Goal: Task Accomplishment & Management: Use online tool/utility

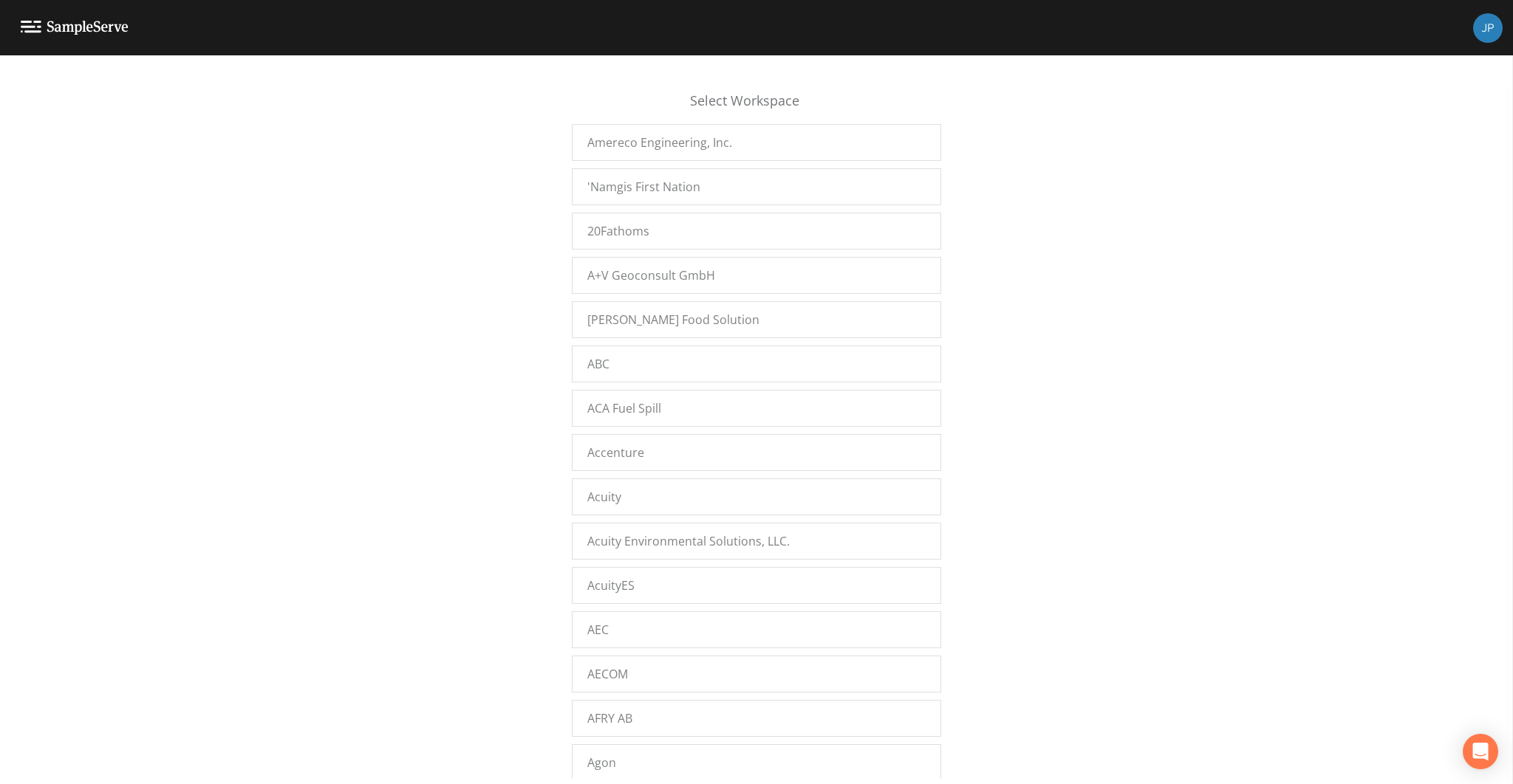
click at [491, 414] on div "Select Workspace Amereco Engineering, Inc. 'Namgis First Nation 20Fathoms A+V G…" at bounding box center [756, 424] width 1513 height 710
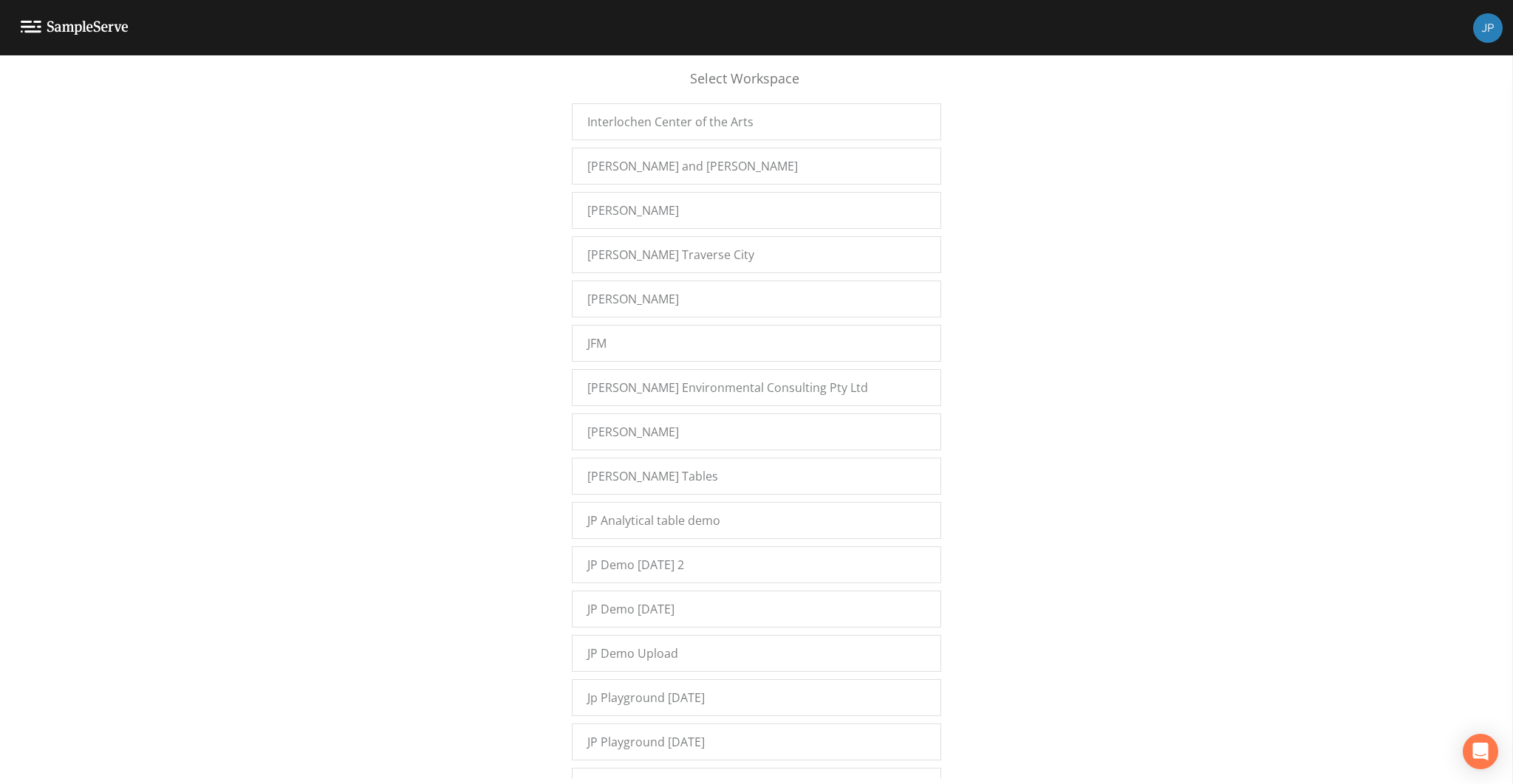
scroll to position [10760, 0]
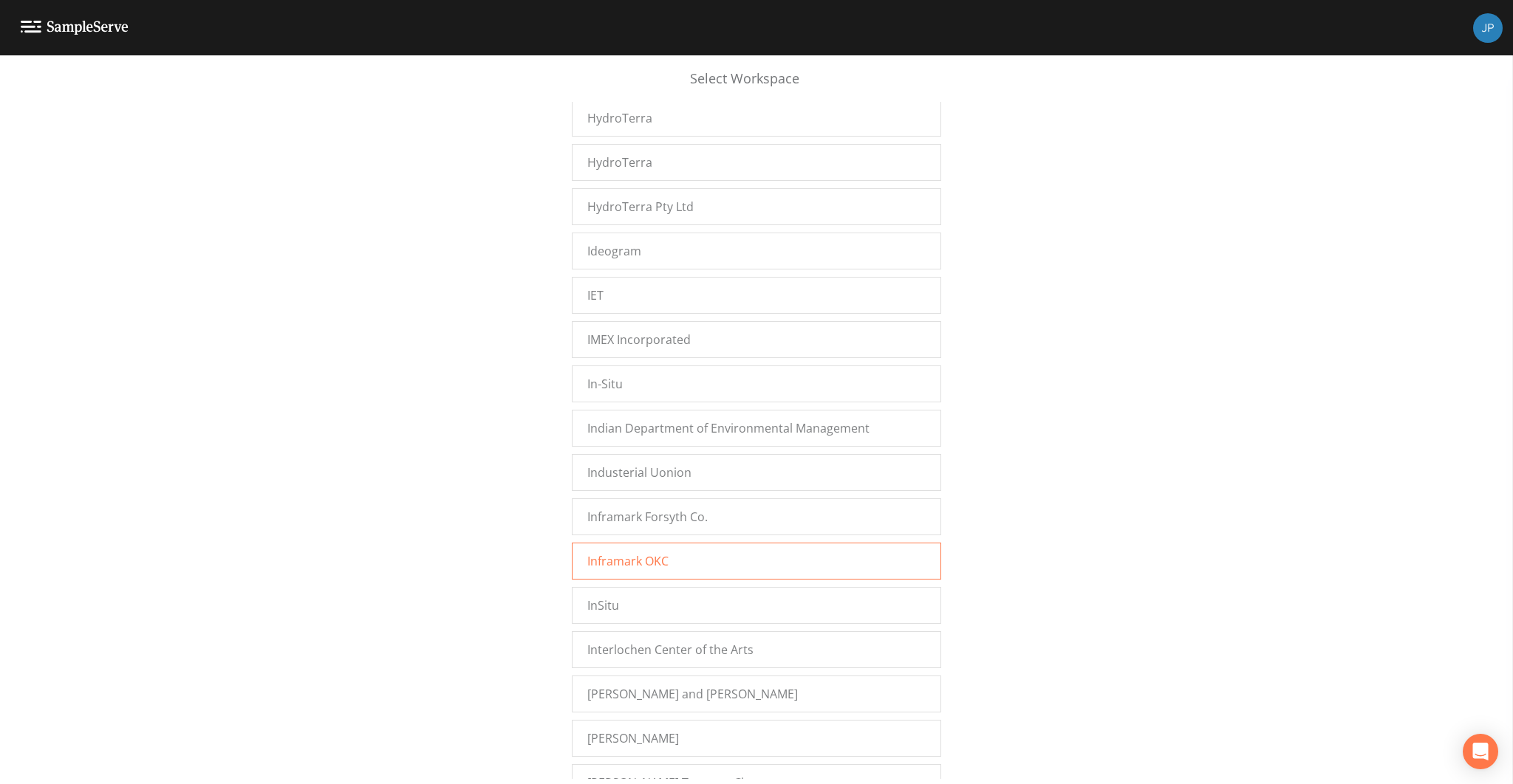
click at [647, 543] on div "Inframark OKC" at bounding box center [756, 561] width 369 height 37
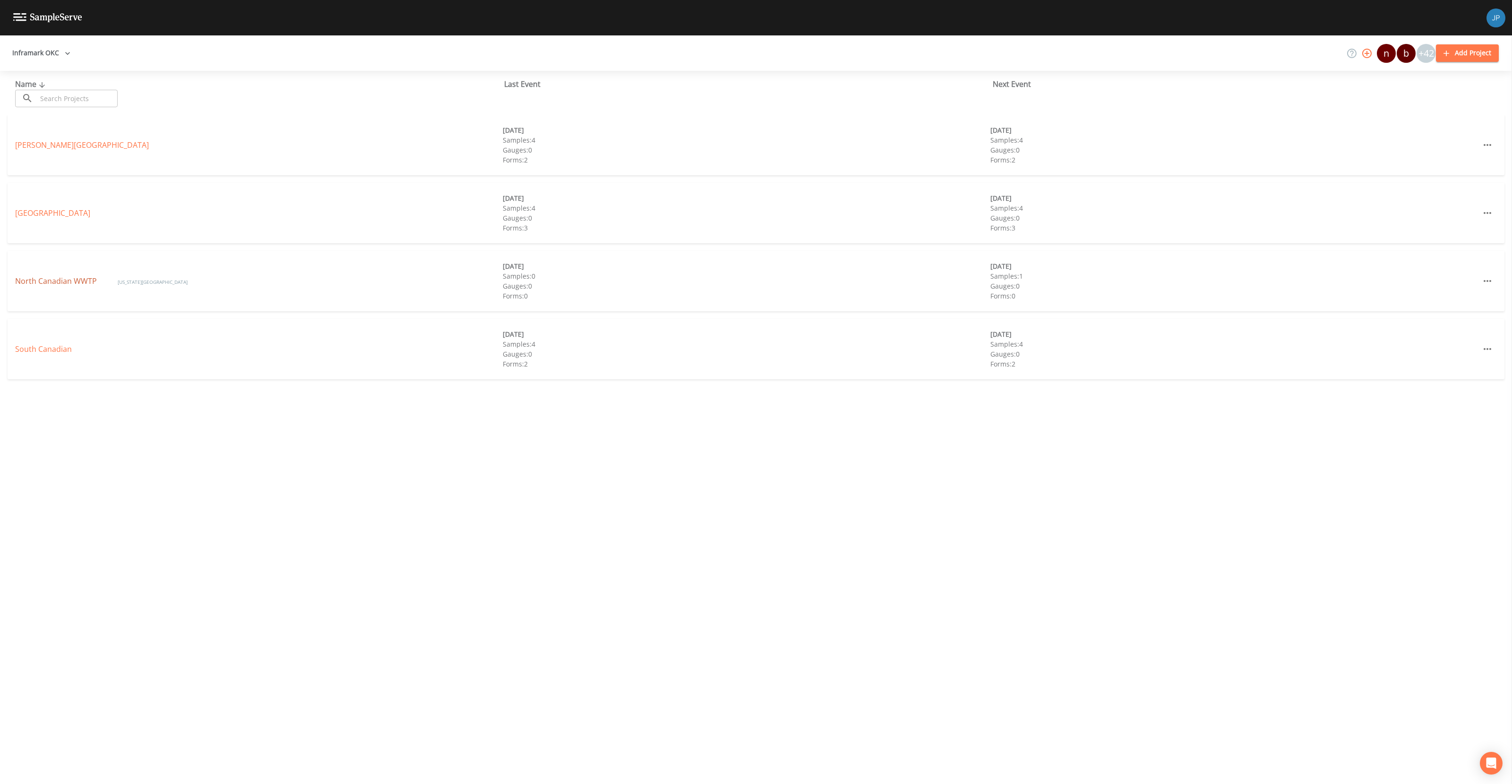
click at [52, 280] on link "North Canadian WWTP" at bounding box center [57, 281] width 83 height 11
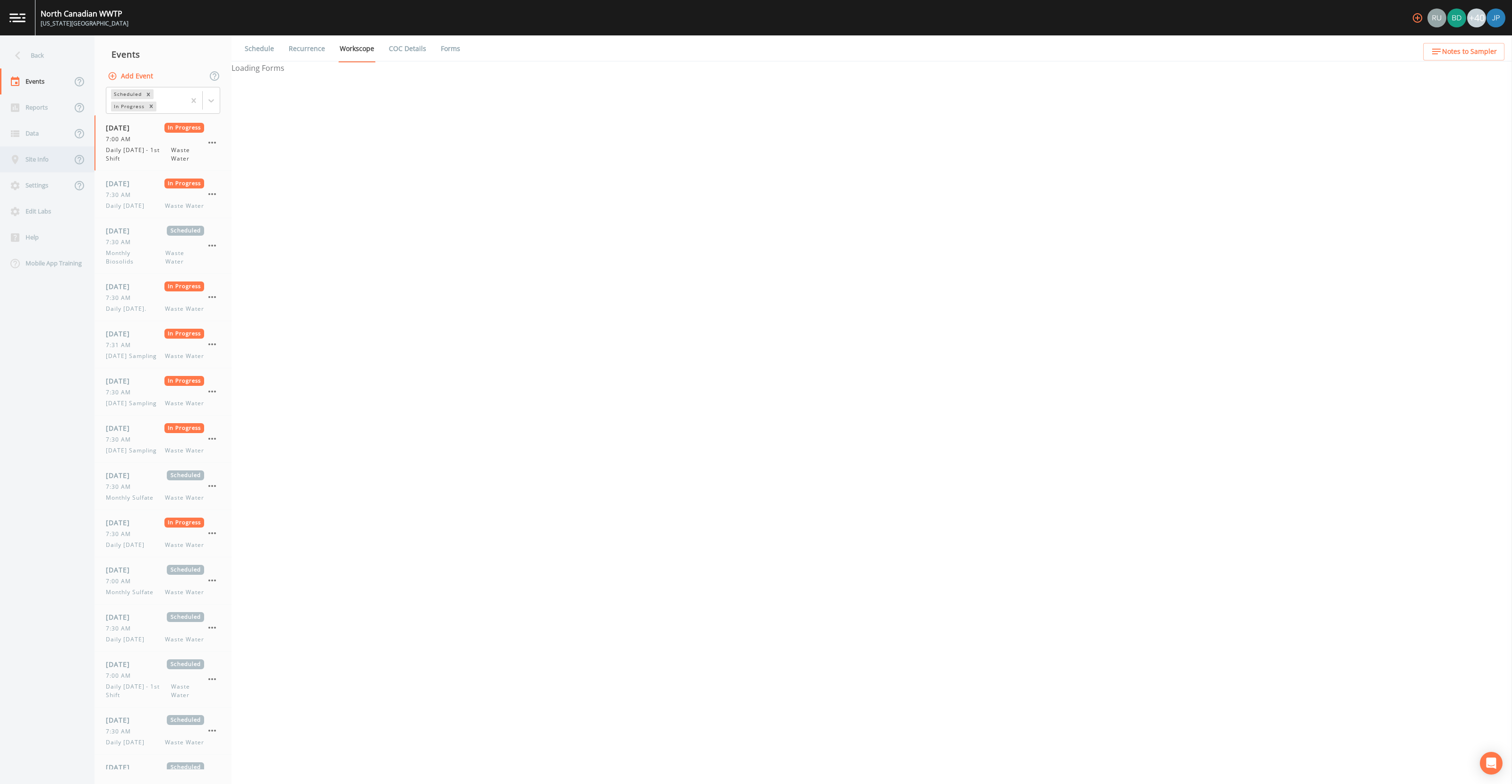
select select "092b3f94-5697-4c94-9891-da161916fdbb"
select select "b6a3c313-748b-4795-a028-792ad310bd60"
select select "092b3f94-5697-4c94-9891-da161916fdbb"
select select "b6a3c313-748b-4795-a028-792ad310bd60"
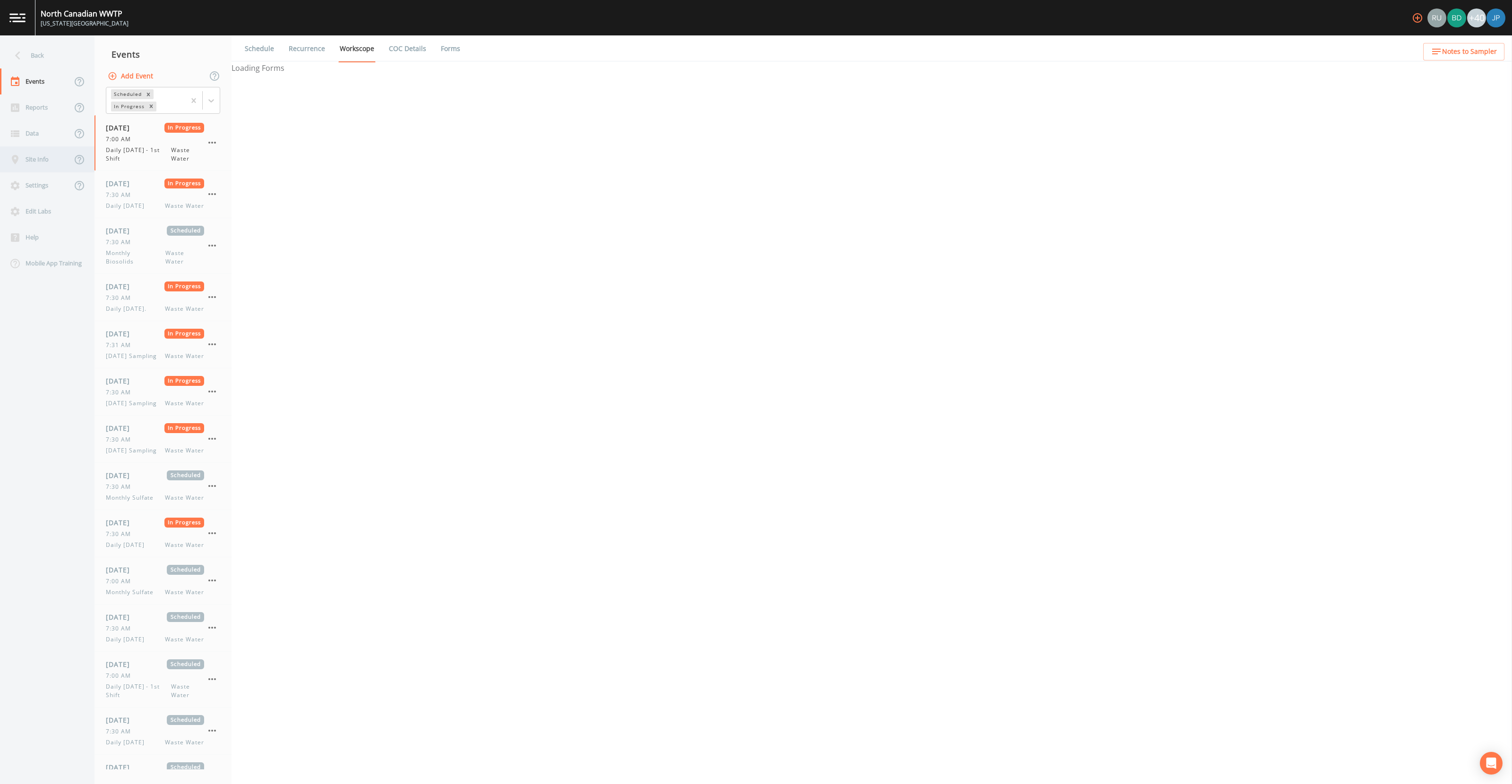
select select "092b3f94-5697-4c94-9891-da161916fdbb"
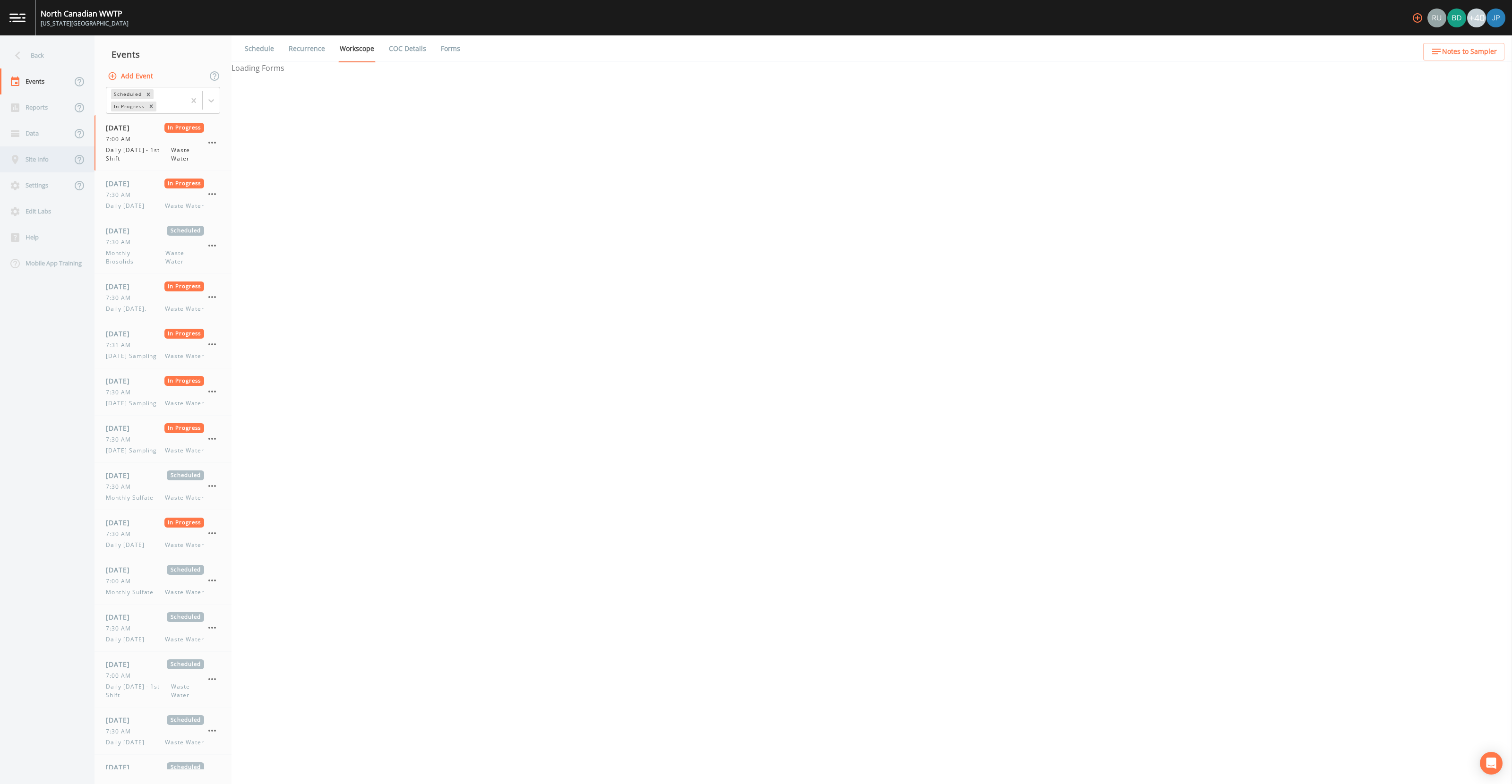
select select "092b3f94-5697-4c94-9891-da161916fdbb"
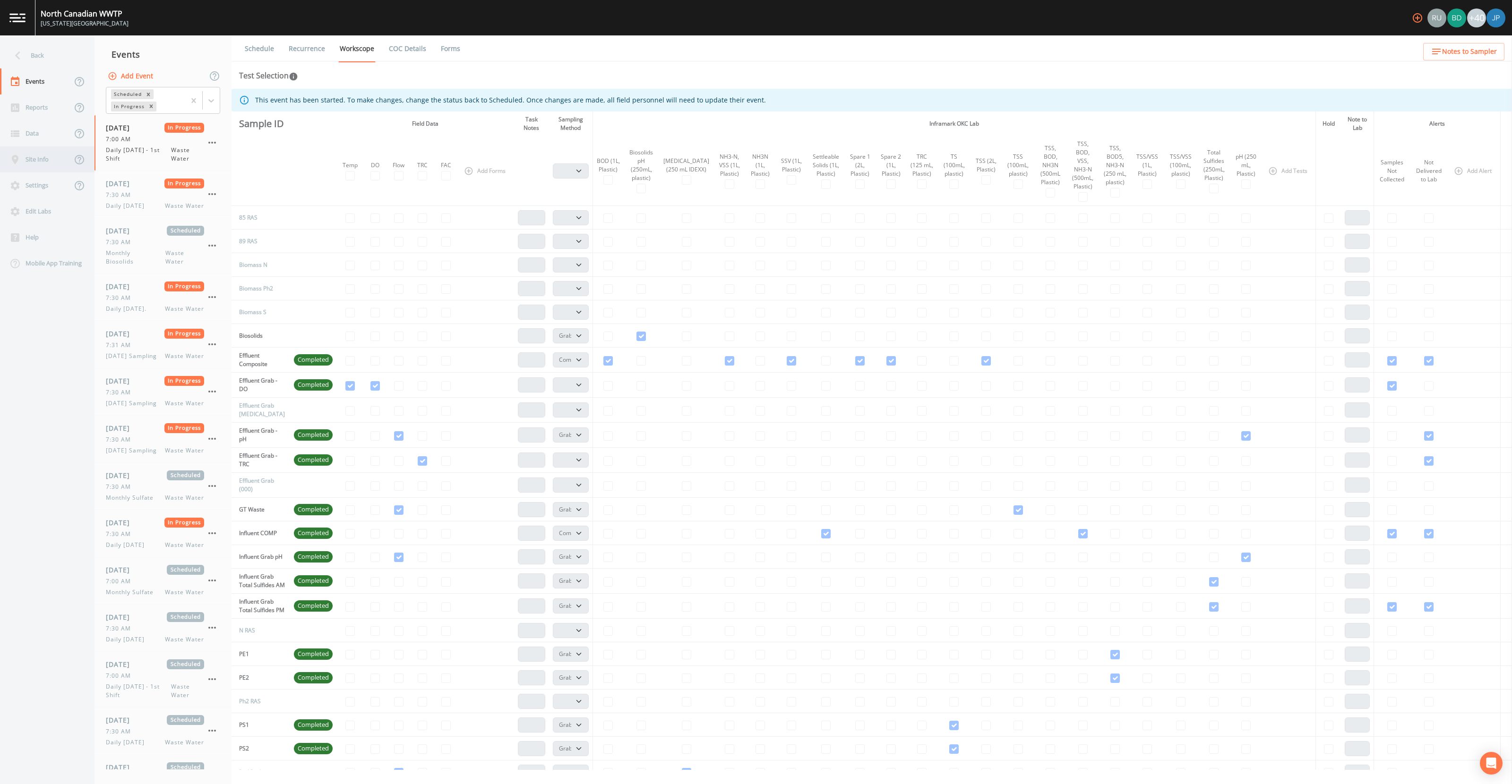
click at [38, 163] on div "Site Info" at bounding box center [36, 160] width 72 height 26
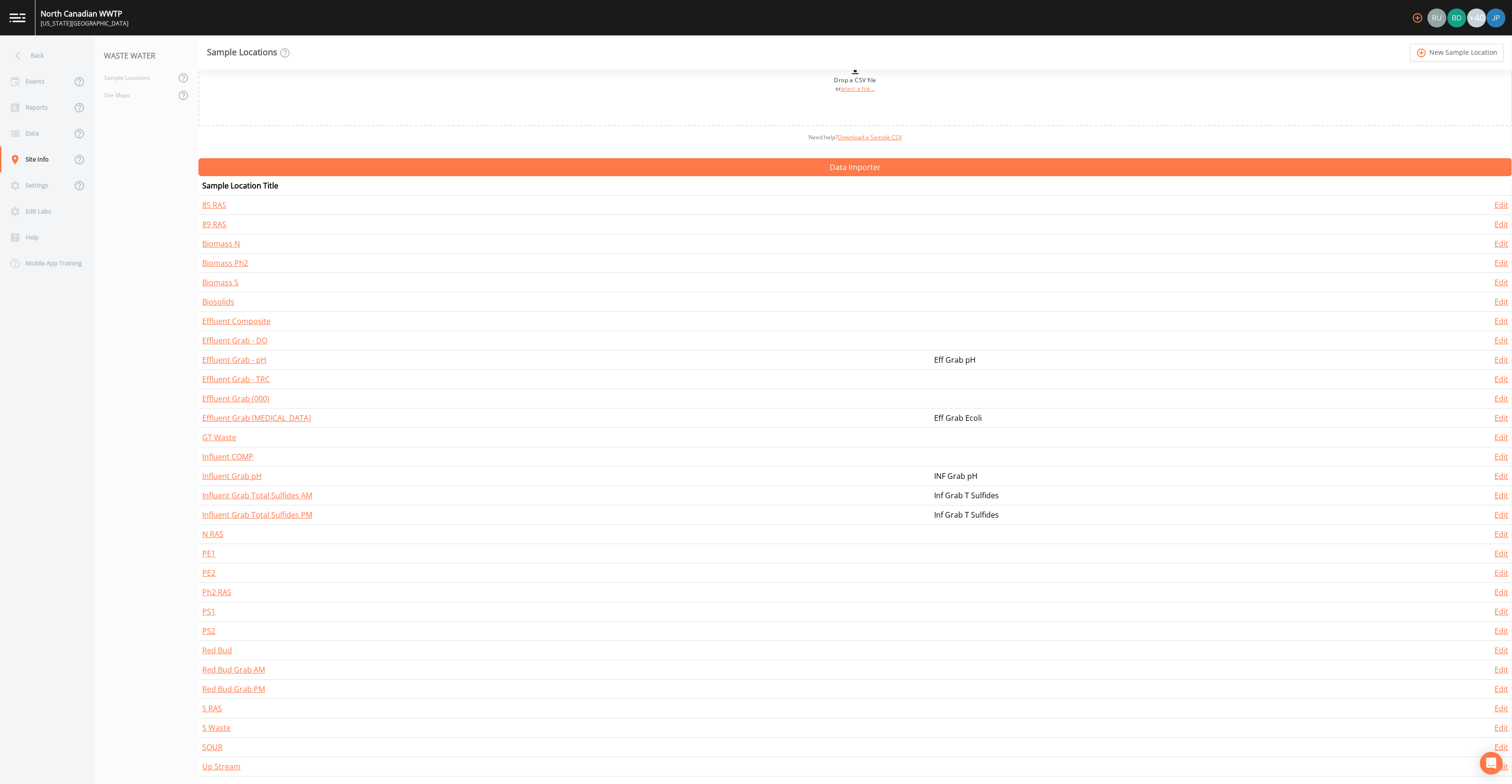
scroll to position [50, 0]
click at [214, 730] on link "S Waste" at bounding box center [217, 728] width 28 height 11
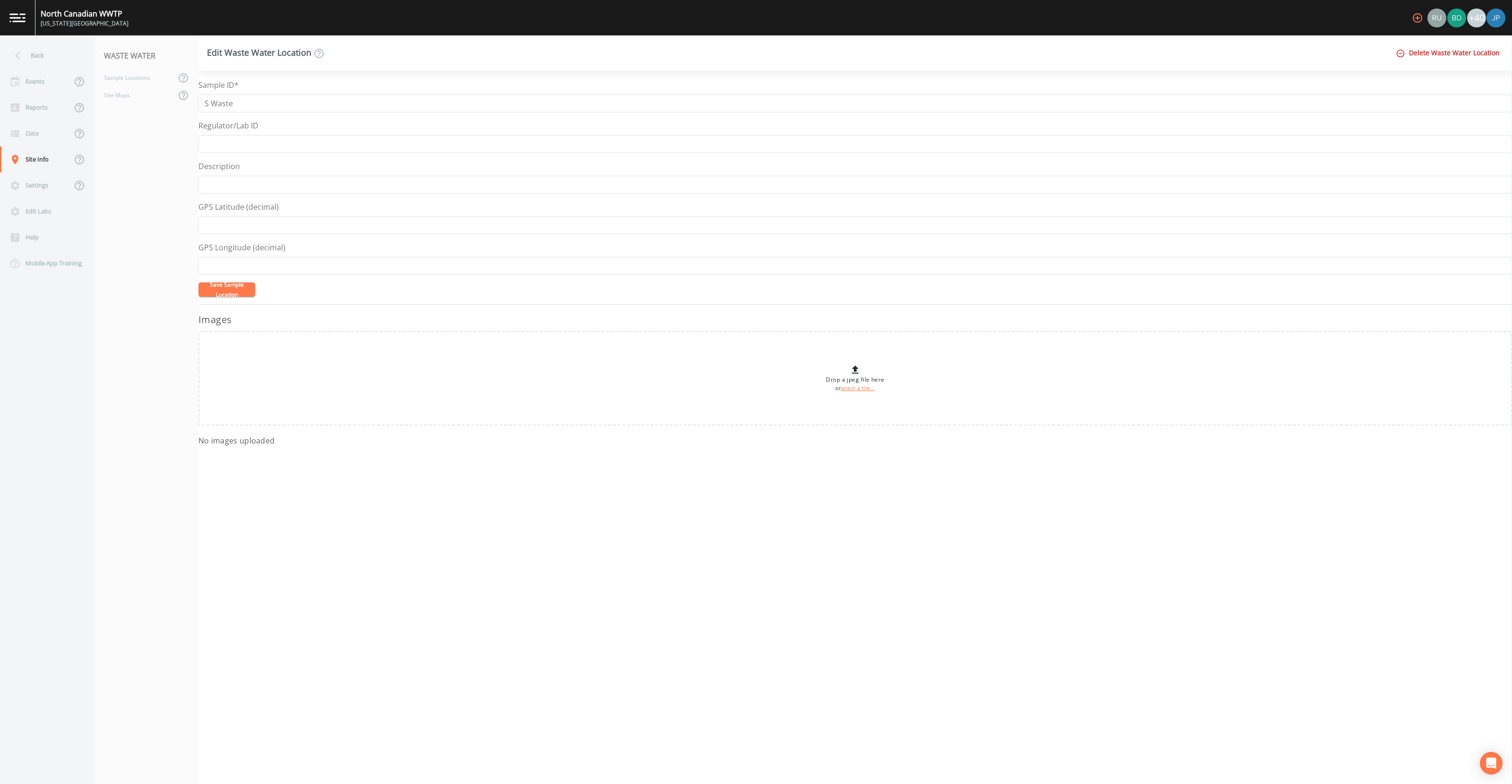
click at [144, 202] on nav "WASTE WATER Sample Locations Site Maps" at bounding box center [146, 410] width 104 height 749
click at [50, 86] on div "Events" at bounding box center [36, 82] width 72 height 26
select select "092b3f94-5697-4c94-9891-da161916fdbb"
select select "b6a3c313-748b-4795-a028-792ad310bd60"
select select "092b3f94-5697-4c94-9891-da161916fdbb"
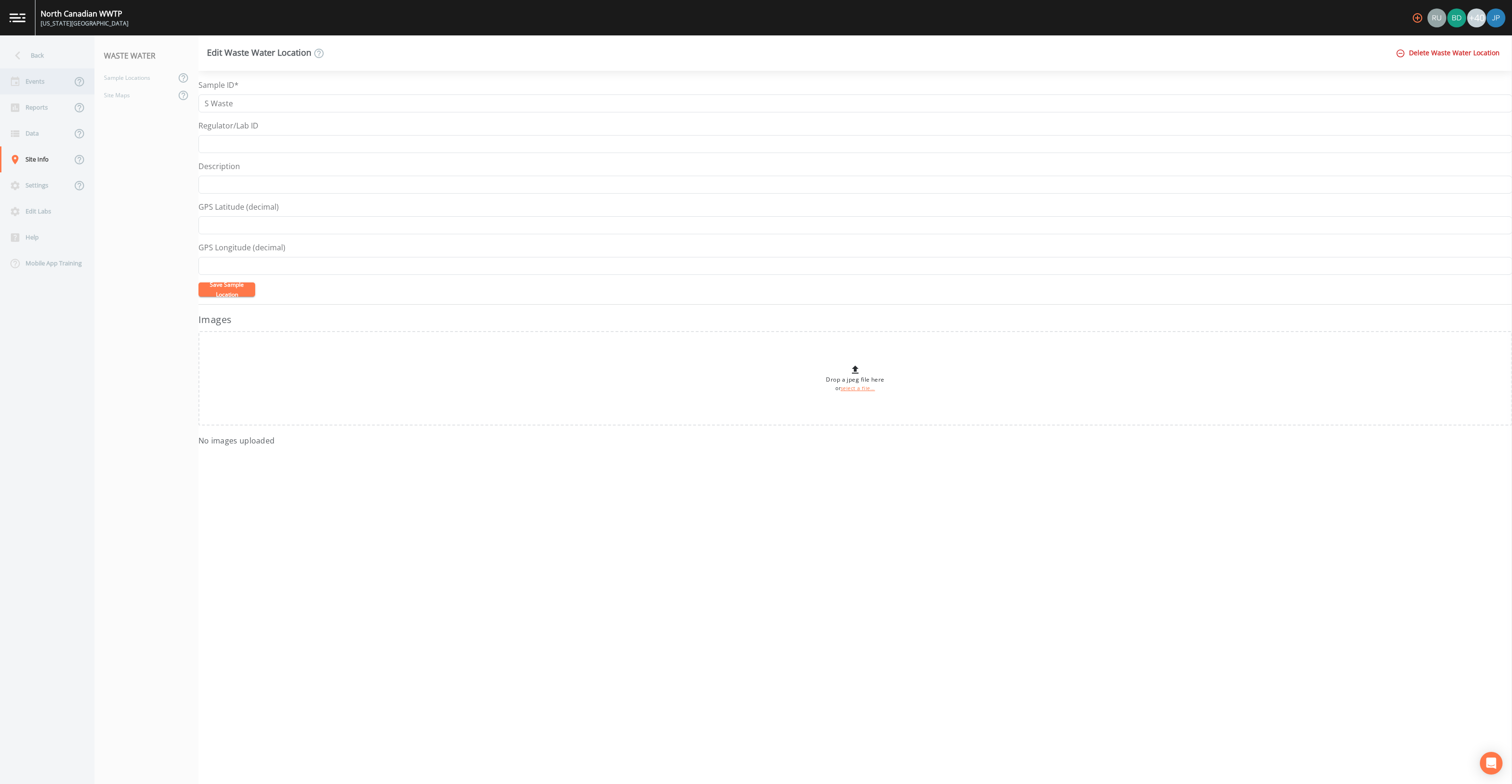
select select "092b3f94-5697-4c94-9891-da161916fdbb"
select select "b6a3c313-748b-4795-a028-792ad310bd60"
select select "092b3f94-5697-4c94-9891-da161916fdbb"
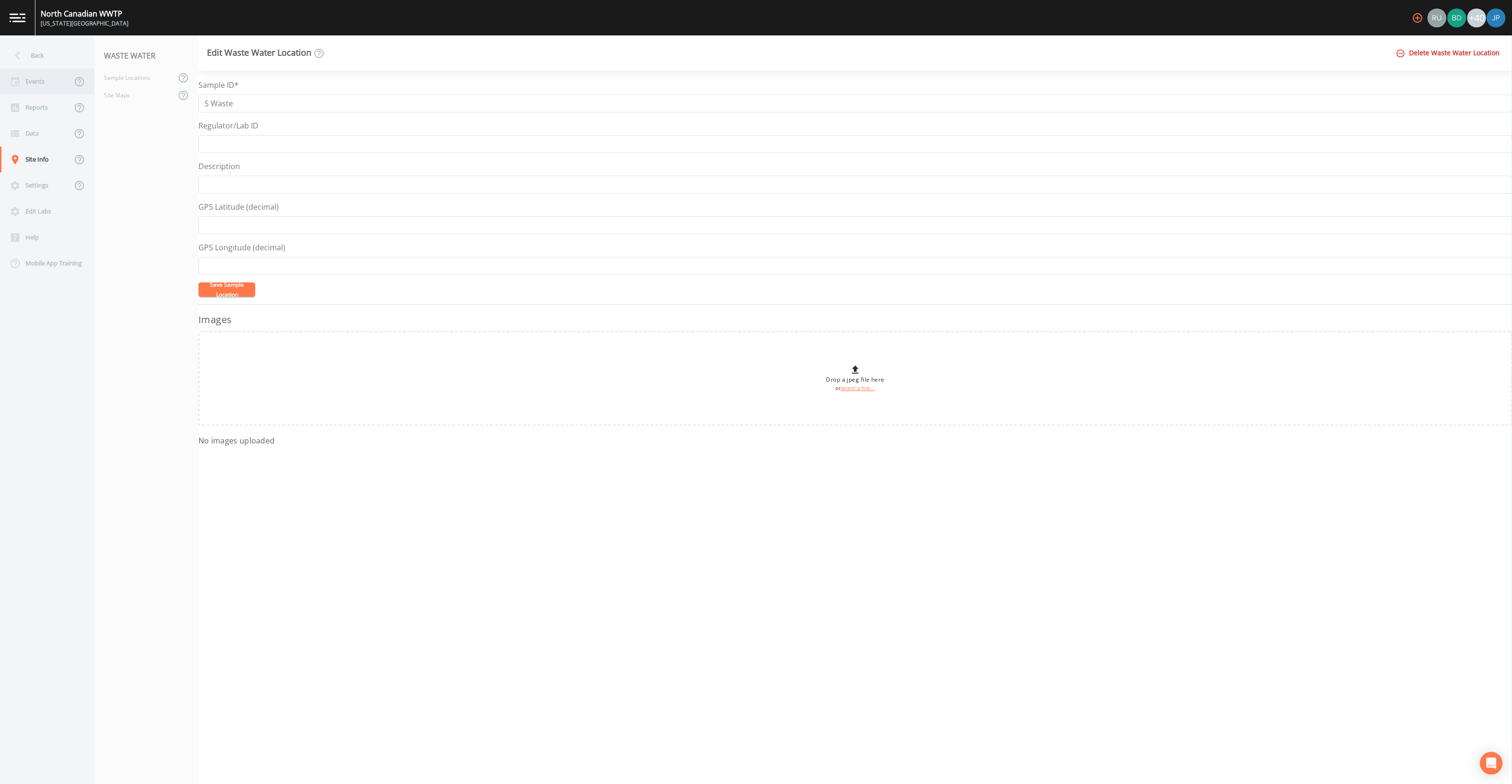
select select "092b3f94-5697-4c94-9891-da161916fdbb"
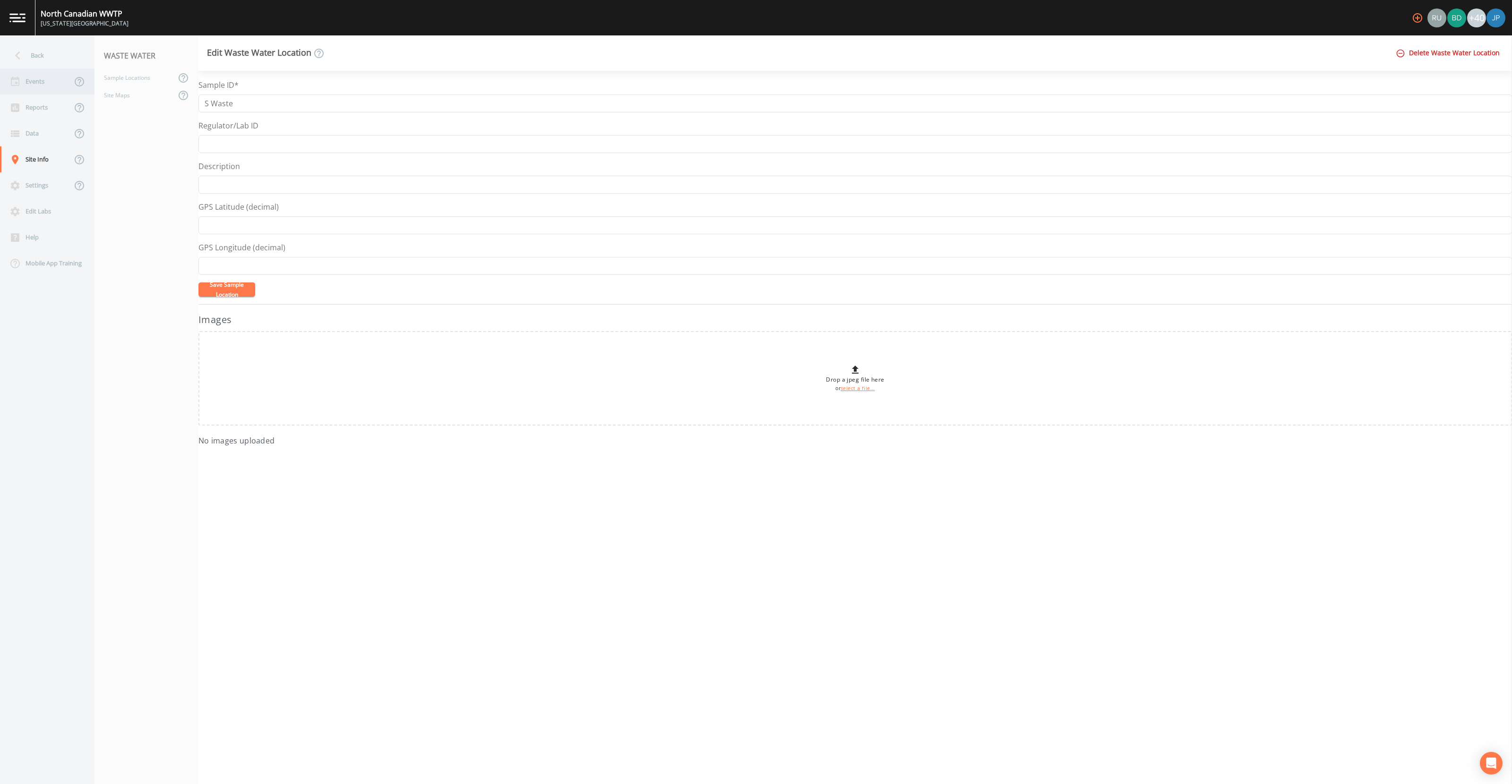
select select "092b3f94-5697-4c94-9891-da161916fdbb"
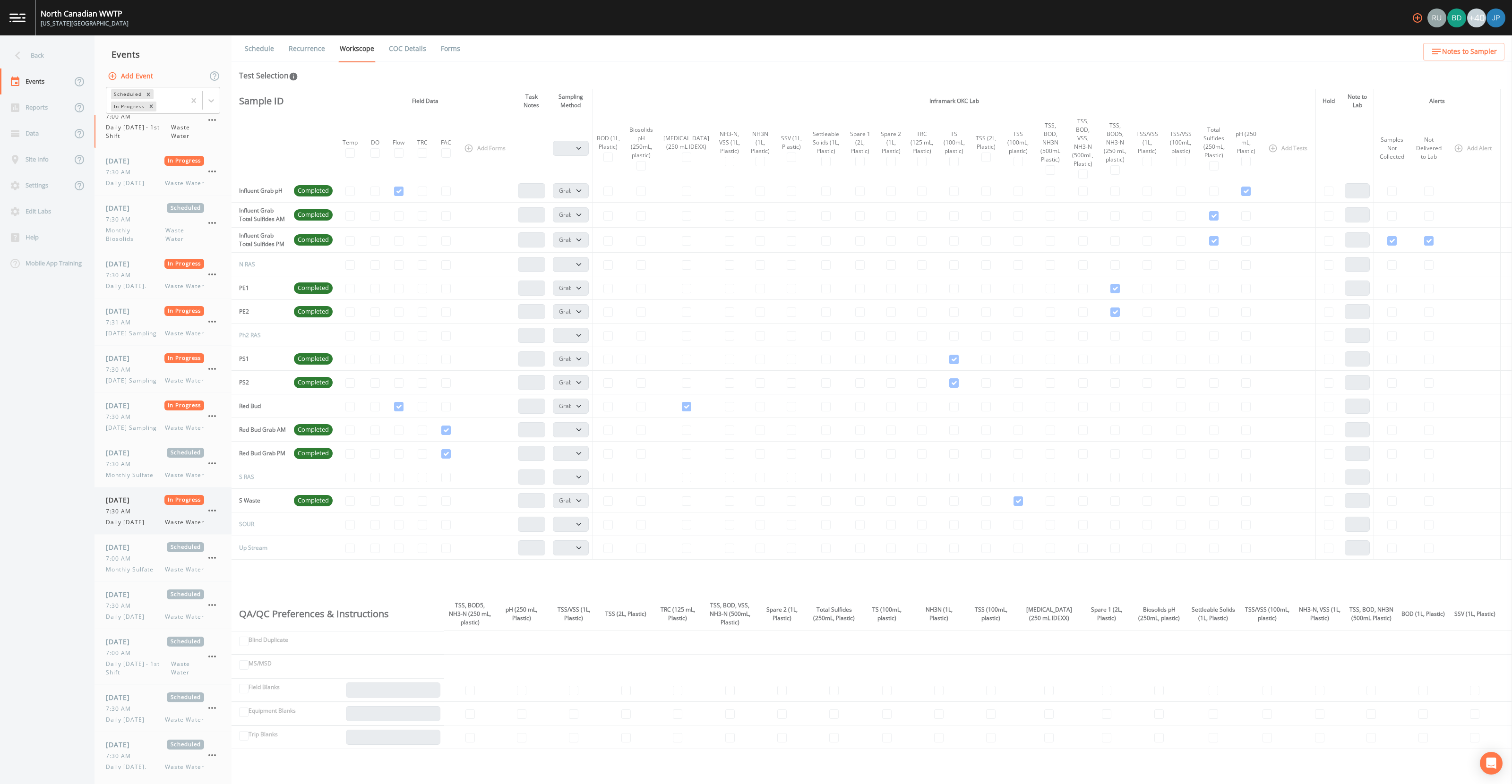
scroll to position [244, 0]
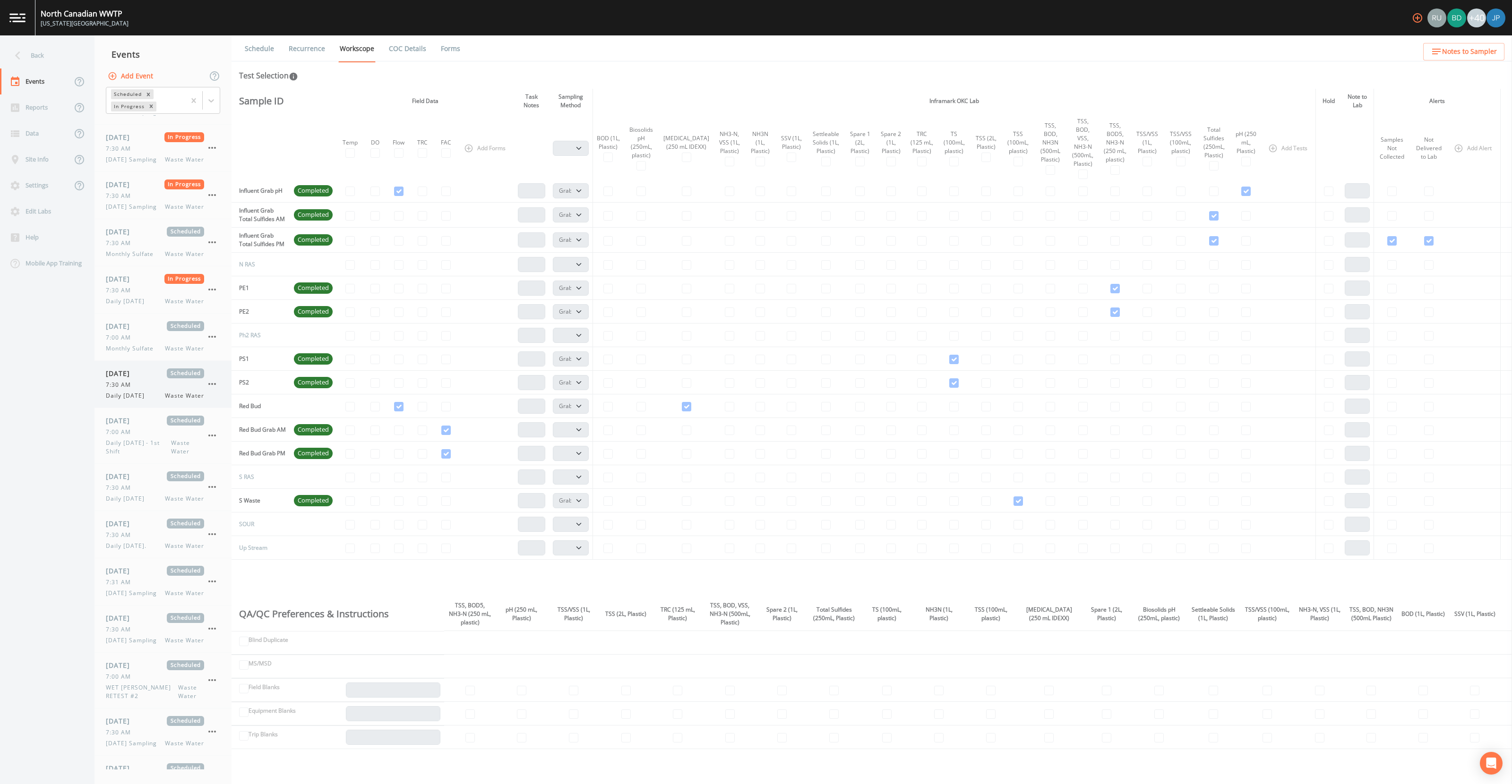
click at [151, 389] on div "7:30 AM" at bounding box center [154, 385] width 98 height 8
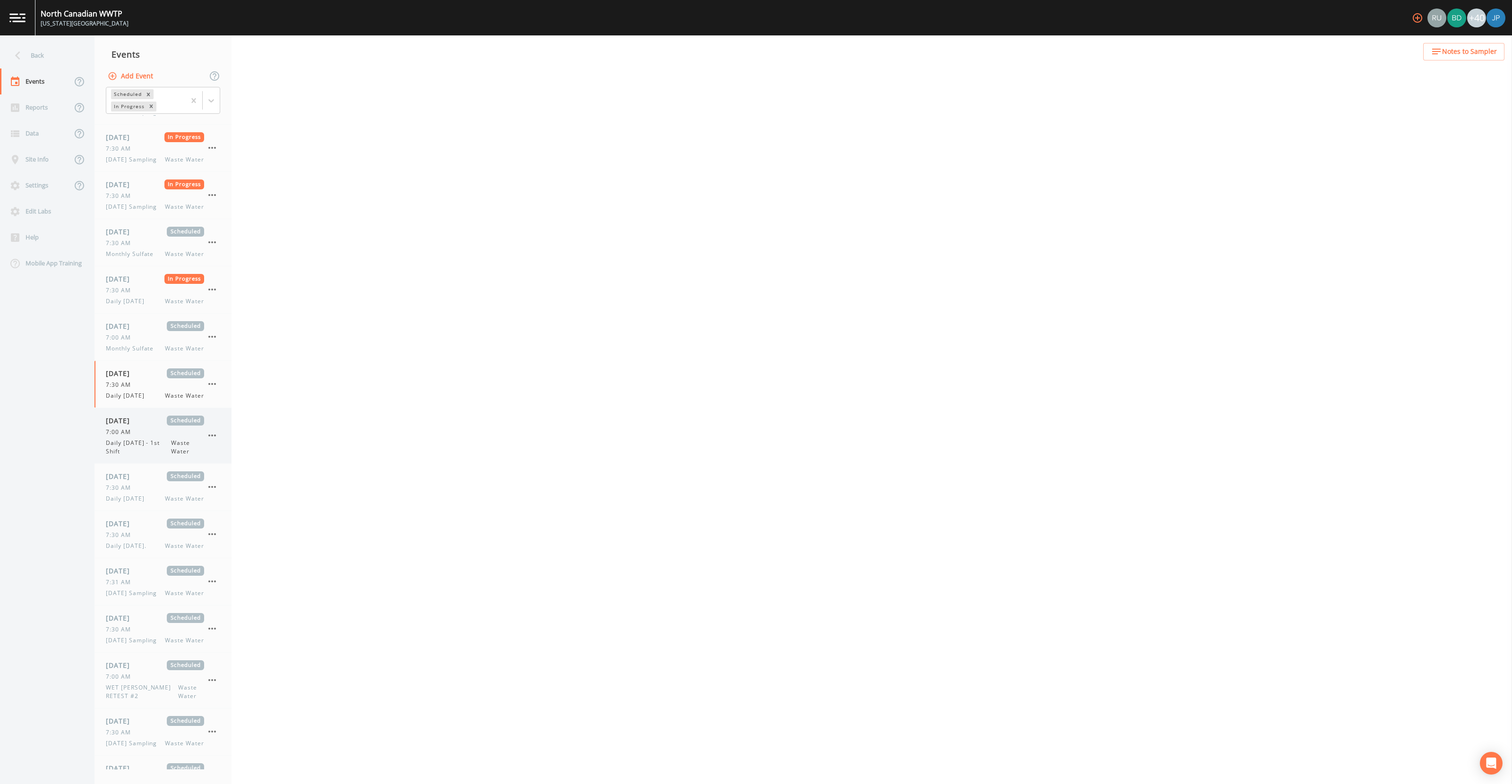
select select "b6a3c313-748b-4795-a028-792ad310bd60"
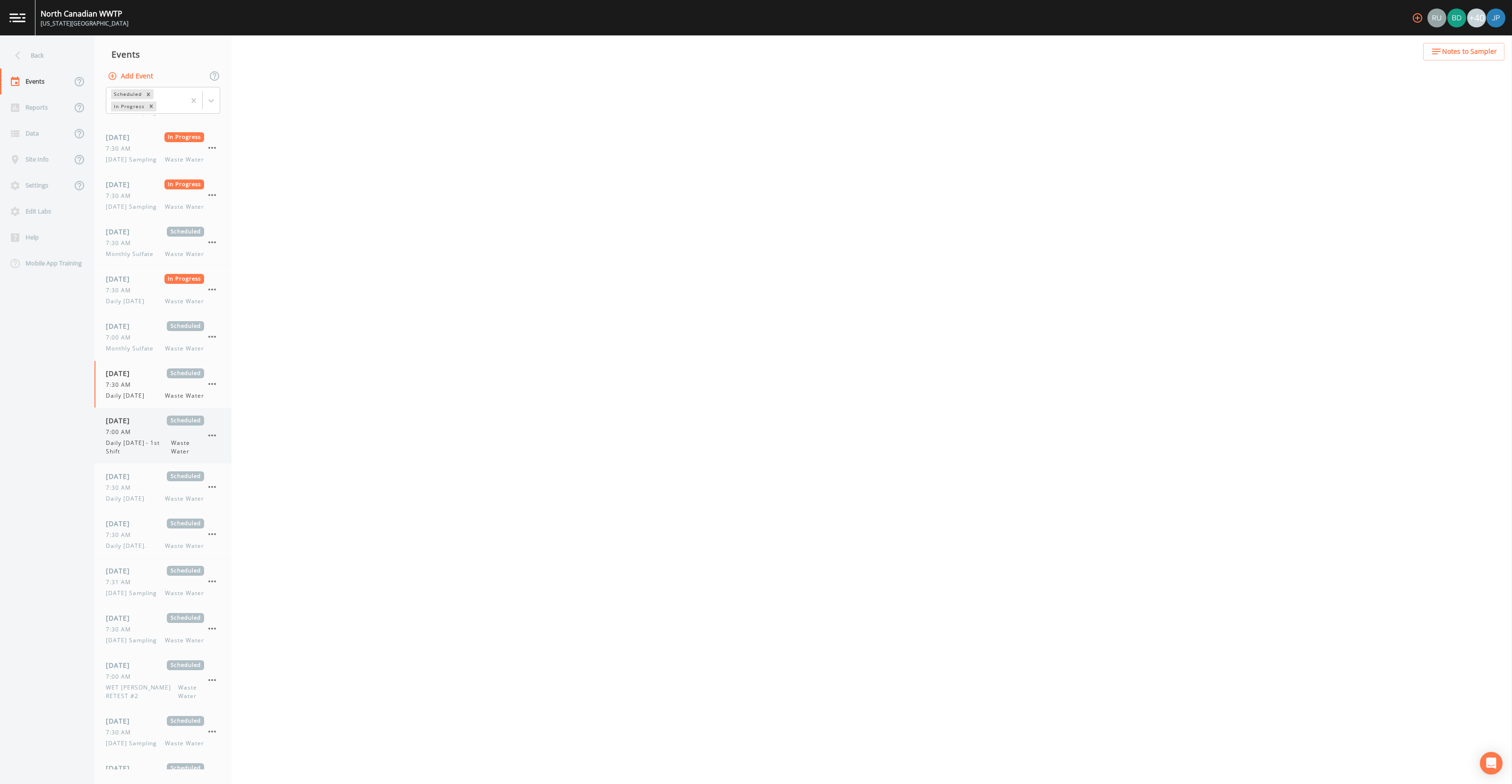
select select "b6a3c313-748b-4795-a028-792ad310bd60"
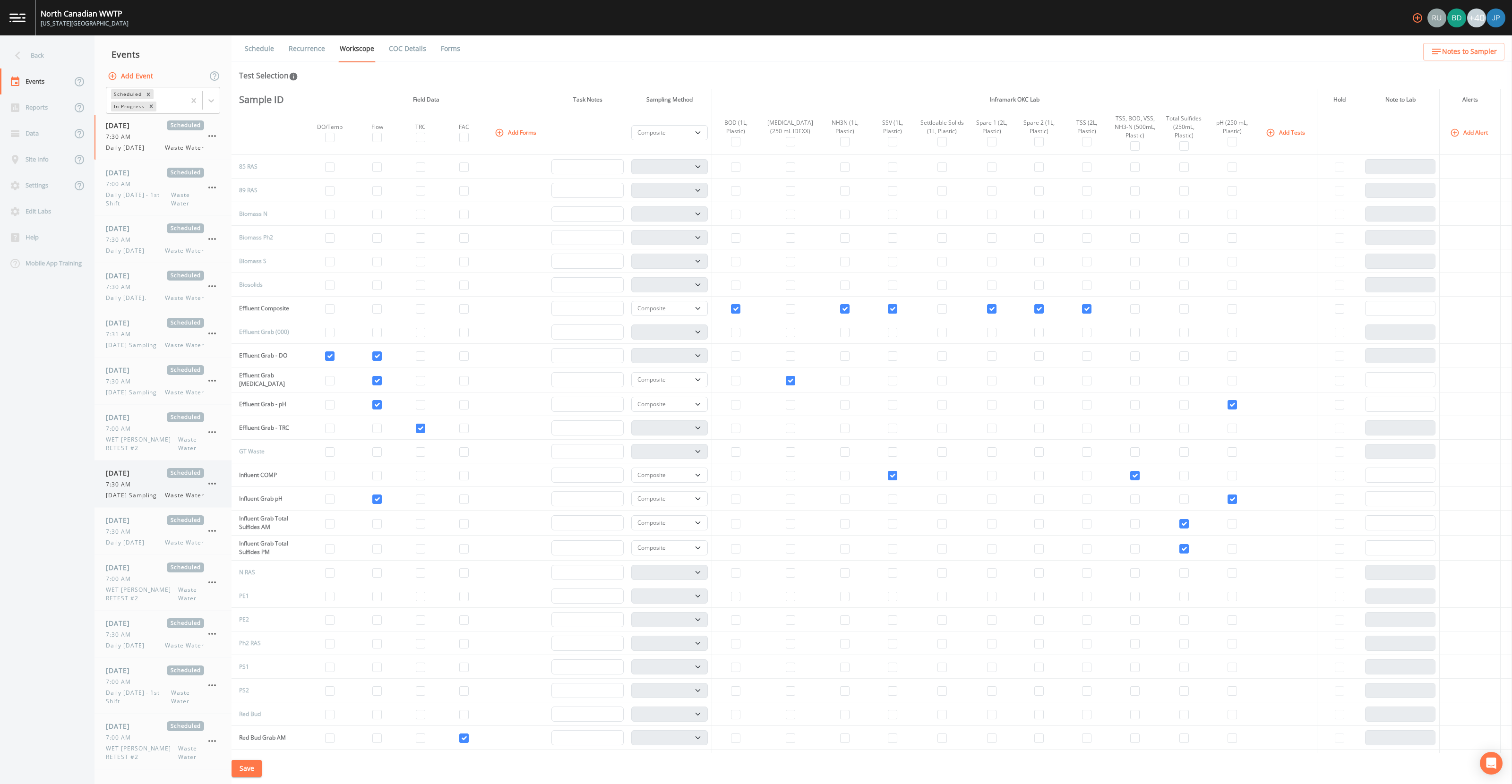
scroll to position [626, 0]
